Goal: Task Accomplishment & Management: Complete application form

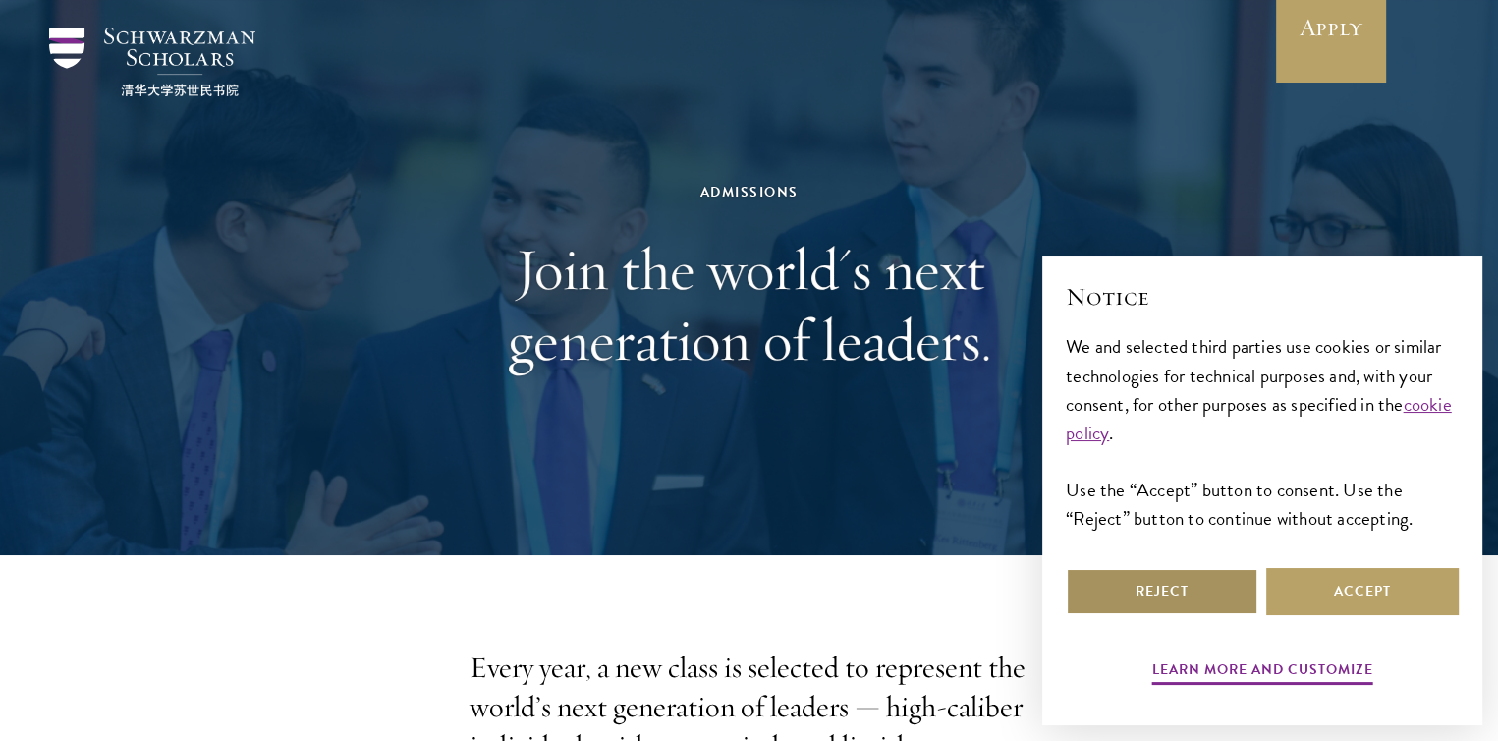
click at [1189, 606] on button "Reject" at bounding box center [1162, 591] width 193 height 47
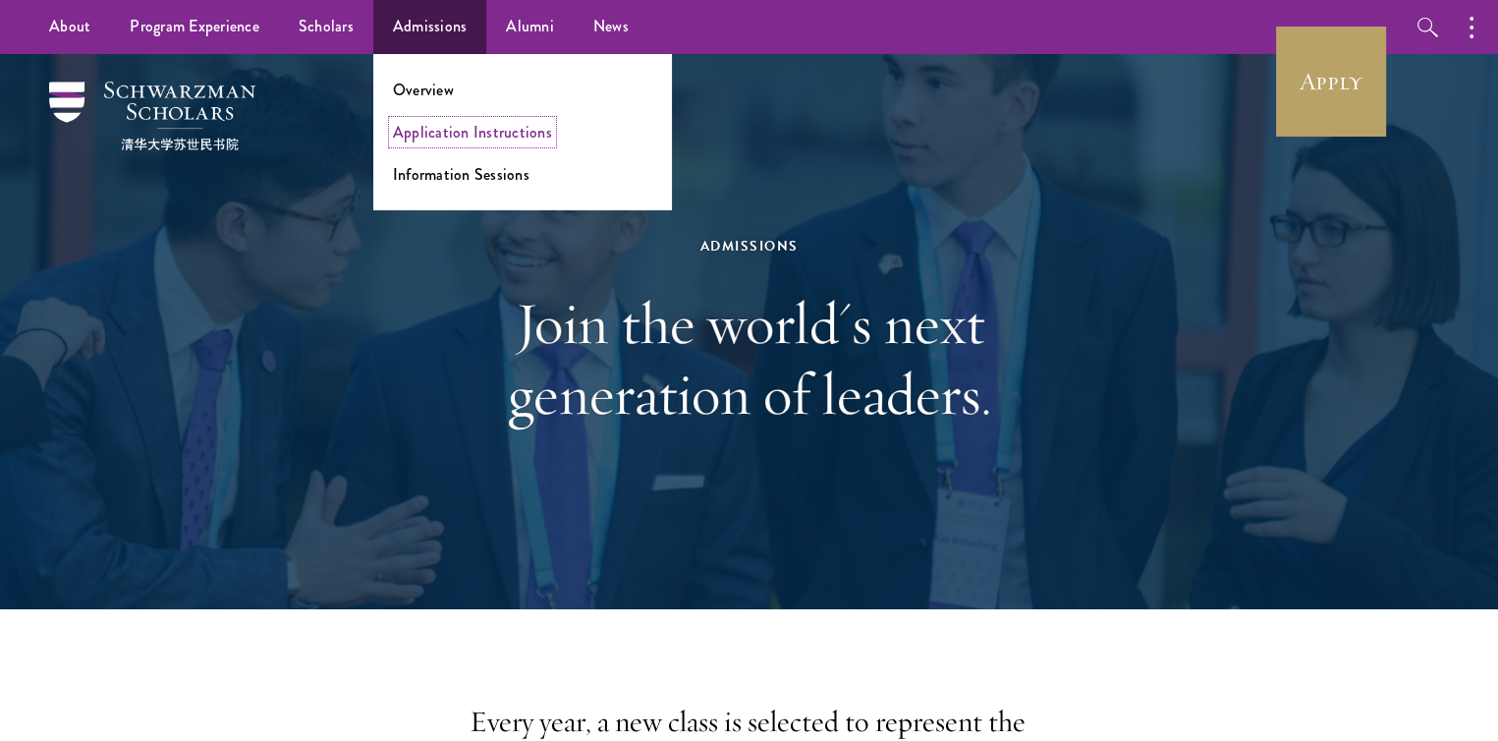
click at [424, 136] on link "Application Instructions" at bounding box center [472, 132] width 159 height 23
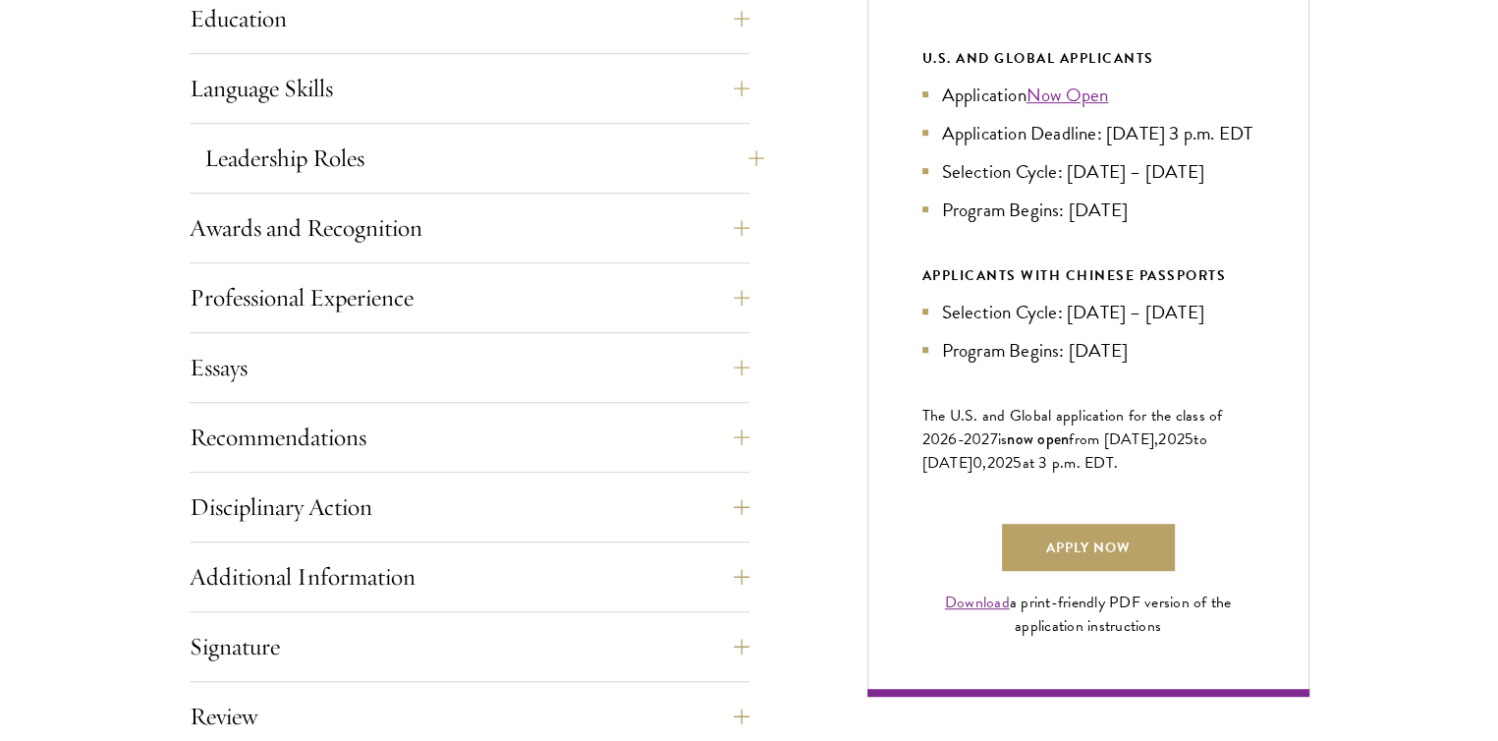
scroll to position [1053, 0]
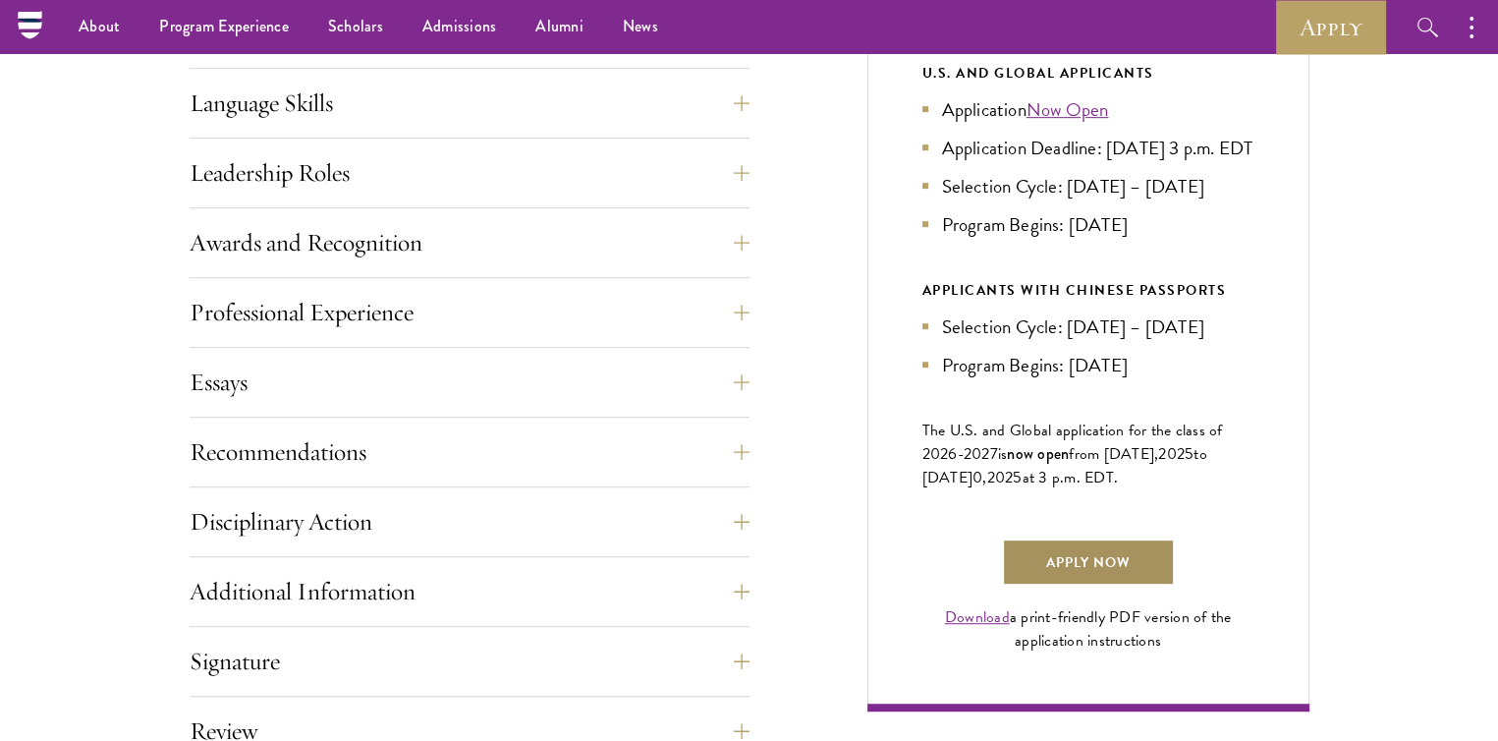
click at [1033, 578] on link "Apply Now" at bounding box center [1088, 561] width 173 height 47
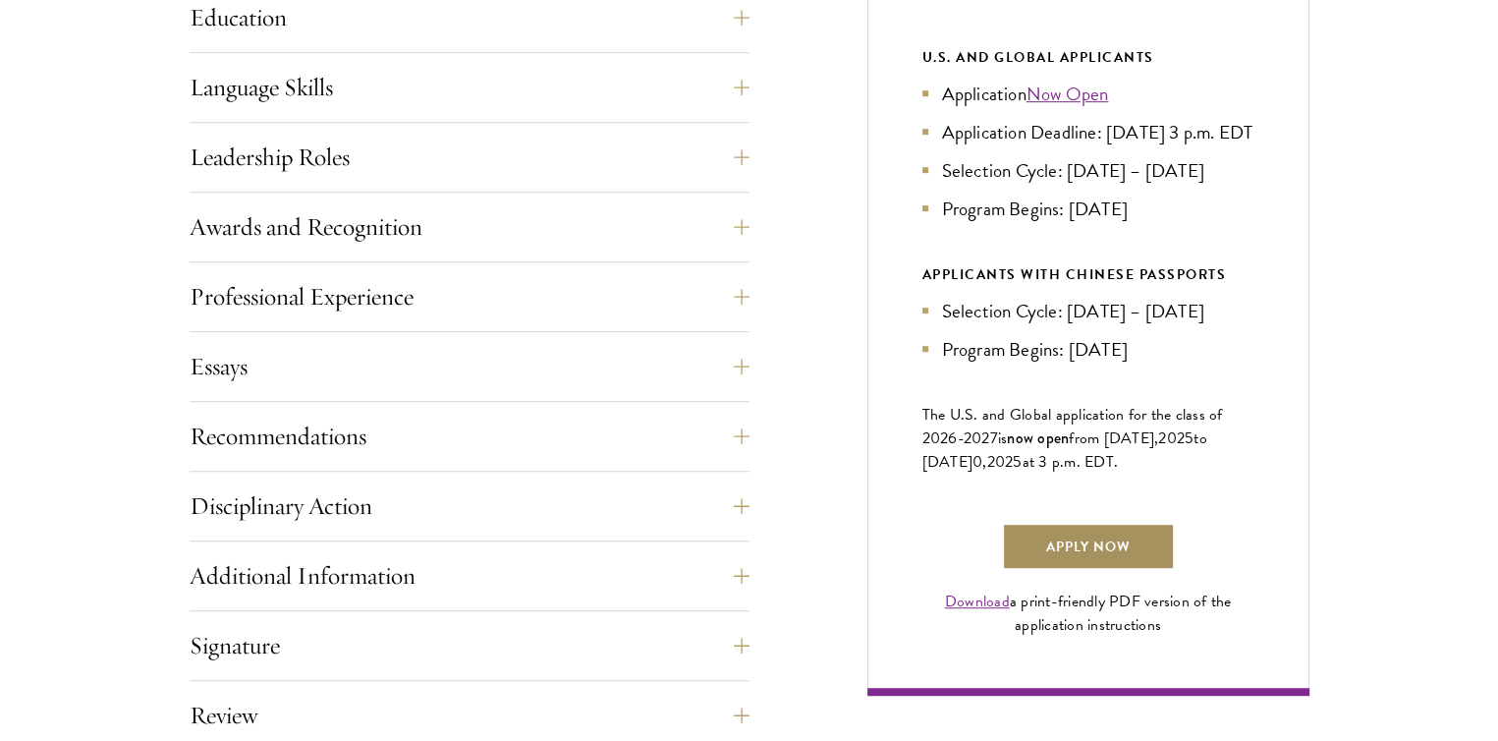
scroll to position [1071, 0]
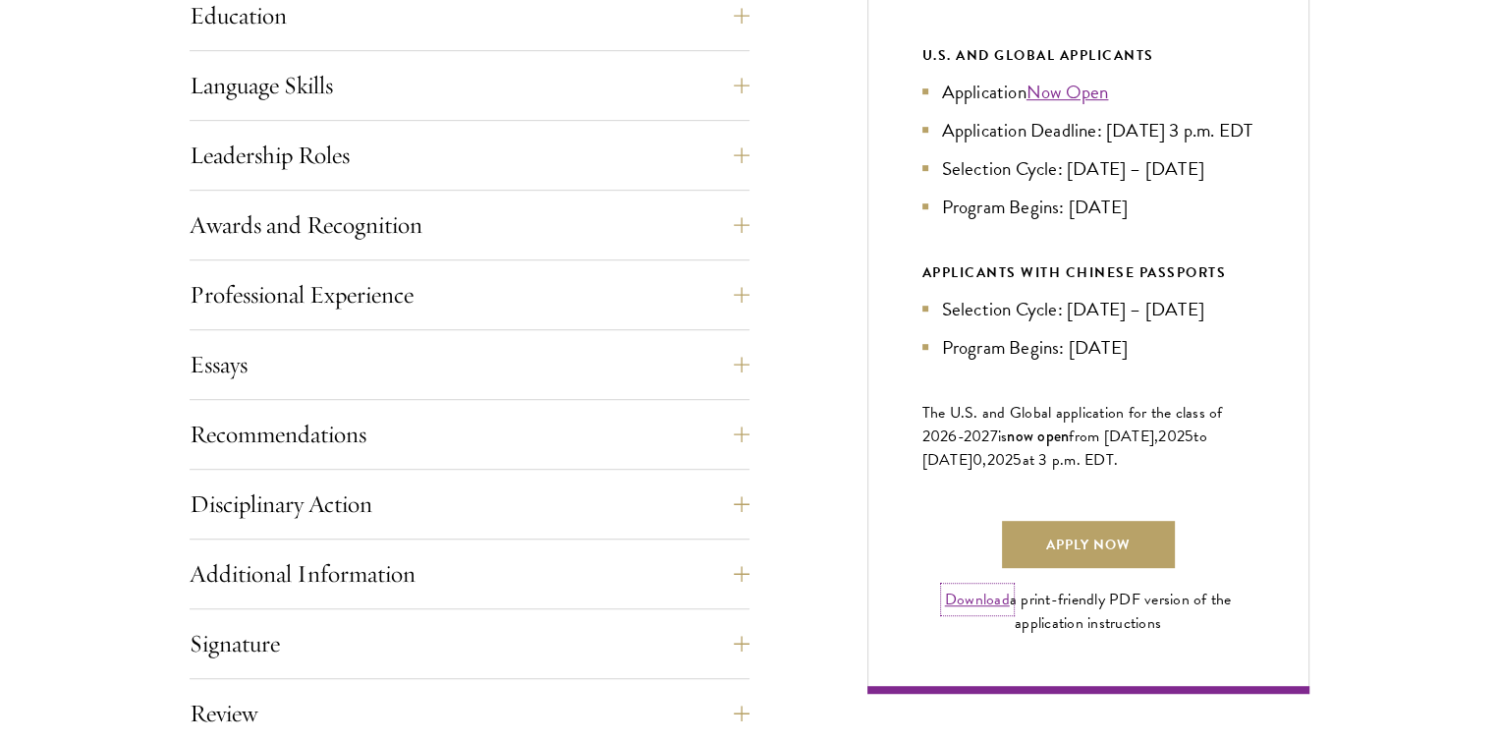
click at [984, 611] on link "Download" at bounding box center [977, 599] width 65 height 24
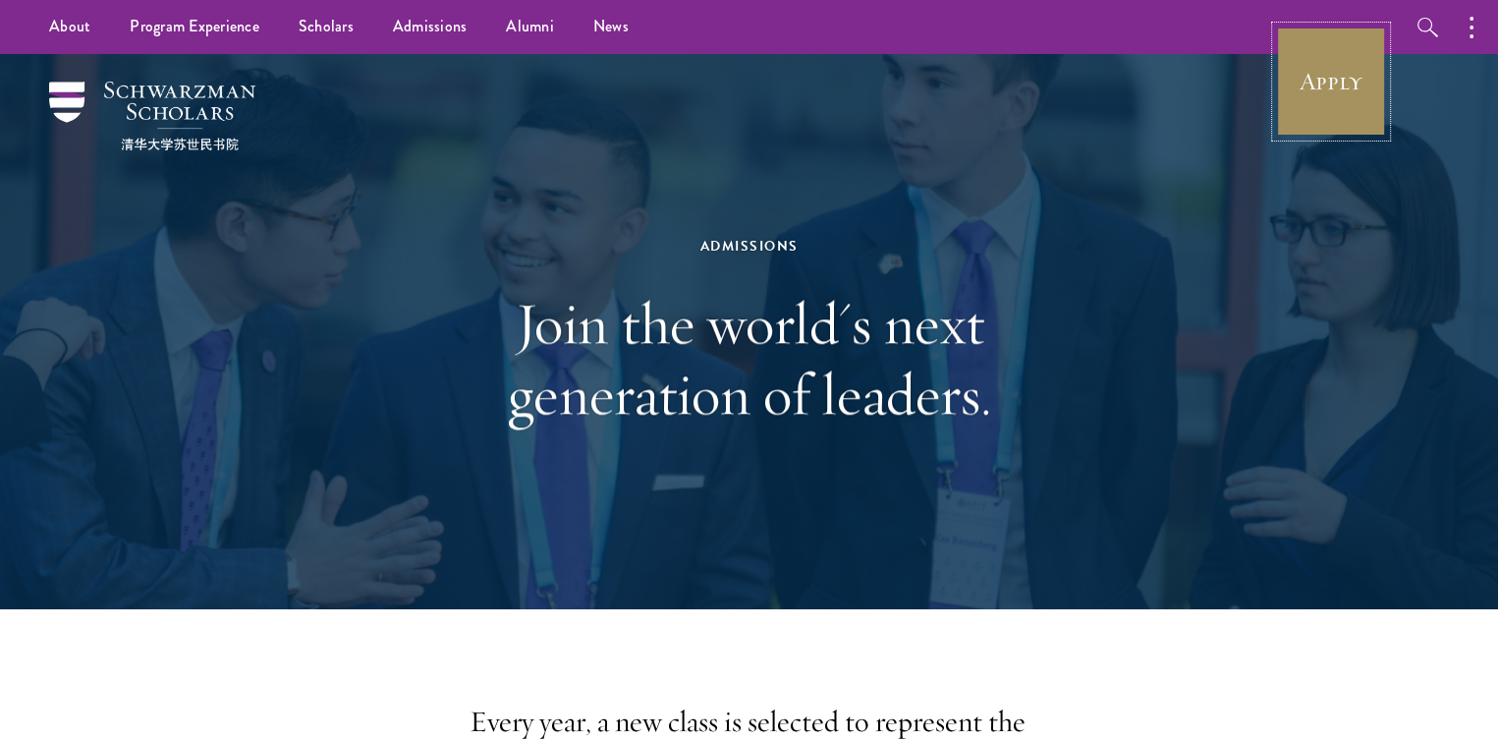
click at [1362, 100] on link "Apply" at bounding box center [1331, 82] width 110 height 110
